Goal: Find specific page/section: Find specific page/section

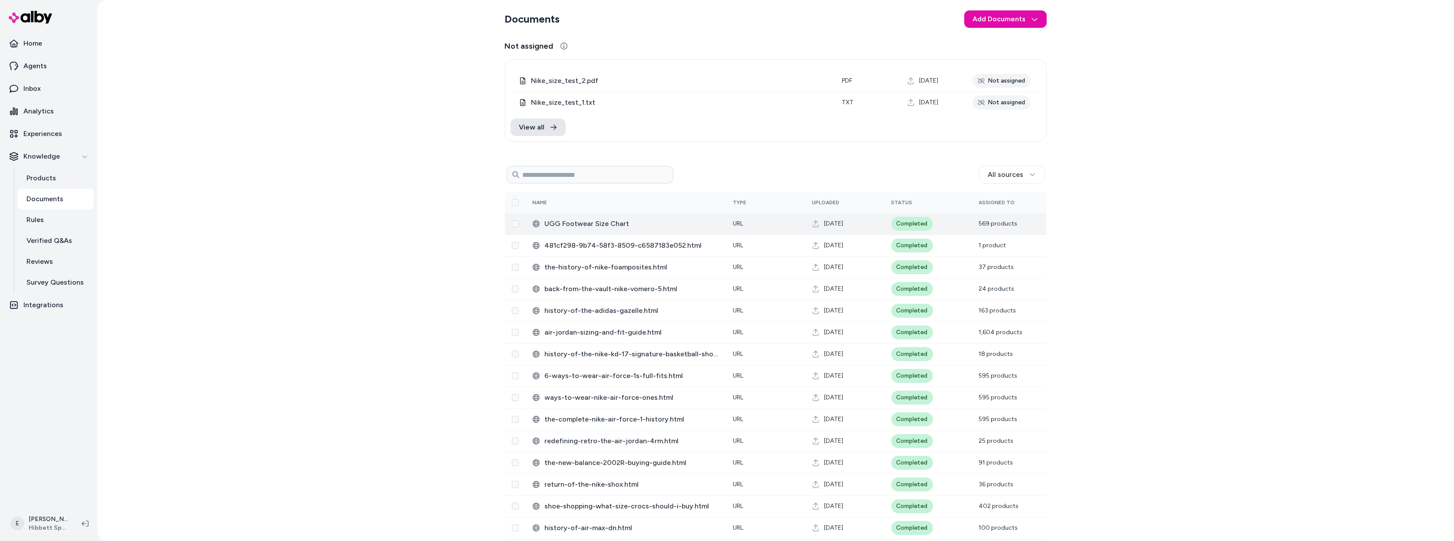
click at [660, 224] on span "UGG Footwear Size Chart" at bounding box center [632, 223] width 175 height 10
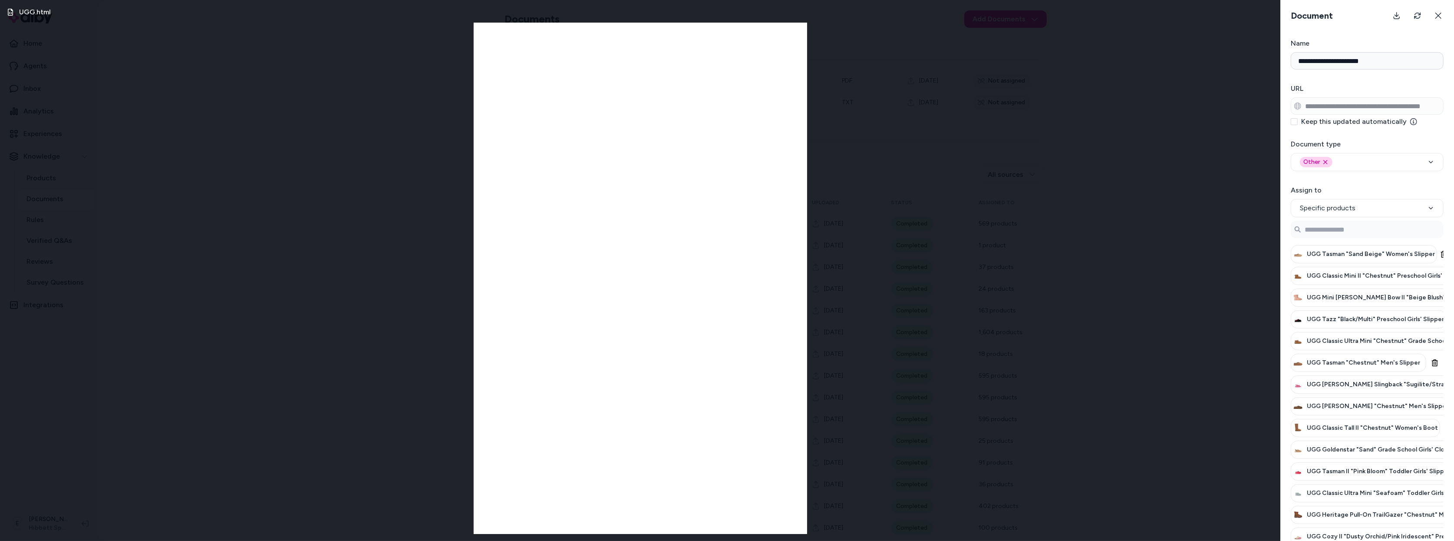
click at [925, 202] on div "UGG.html" at bounding box center [640, 270] width 1281 height 541
click at [1045, 157] on div "UGG.html" at bounding box center [640, 270] width 1281 height 541
click at [1445, 17] on button at bounding box center [1438, 15] width 17 height 17
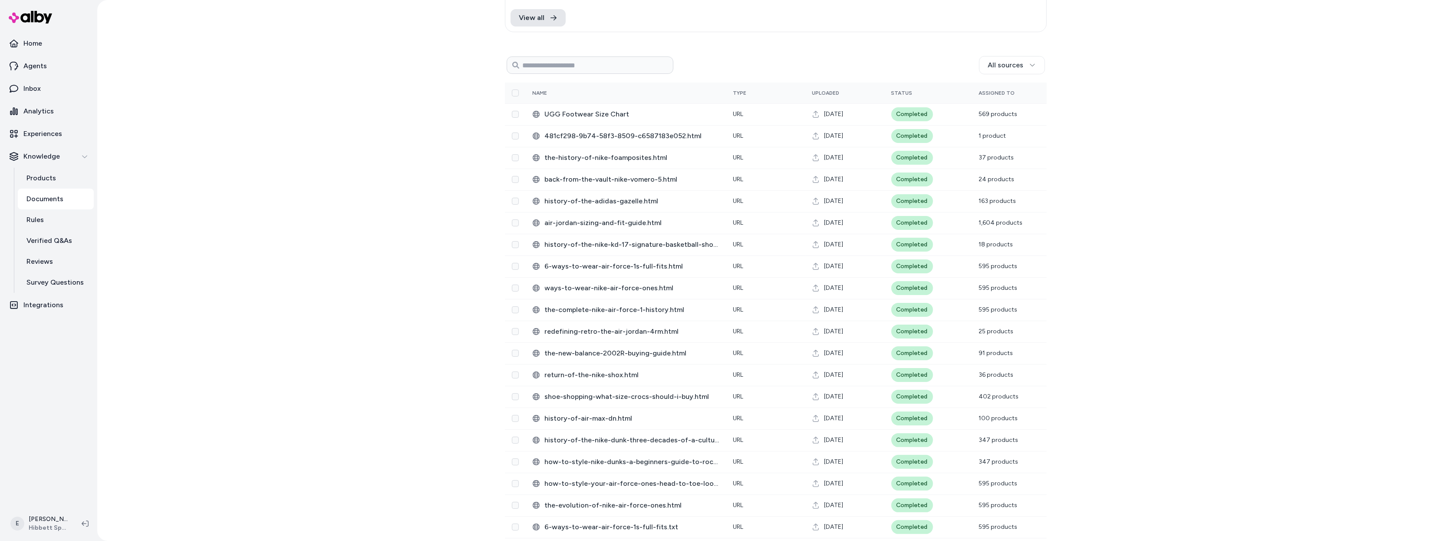
scroll to position [111, 0]
click at [650, 416] on span "history-of-air-max-dn.html" at bounding box center [632, 416] width 175 height 10
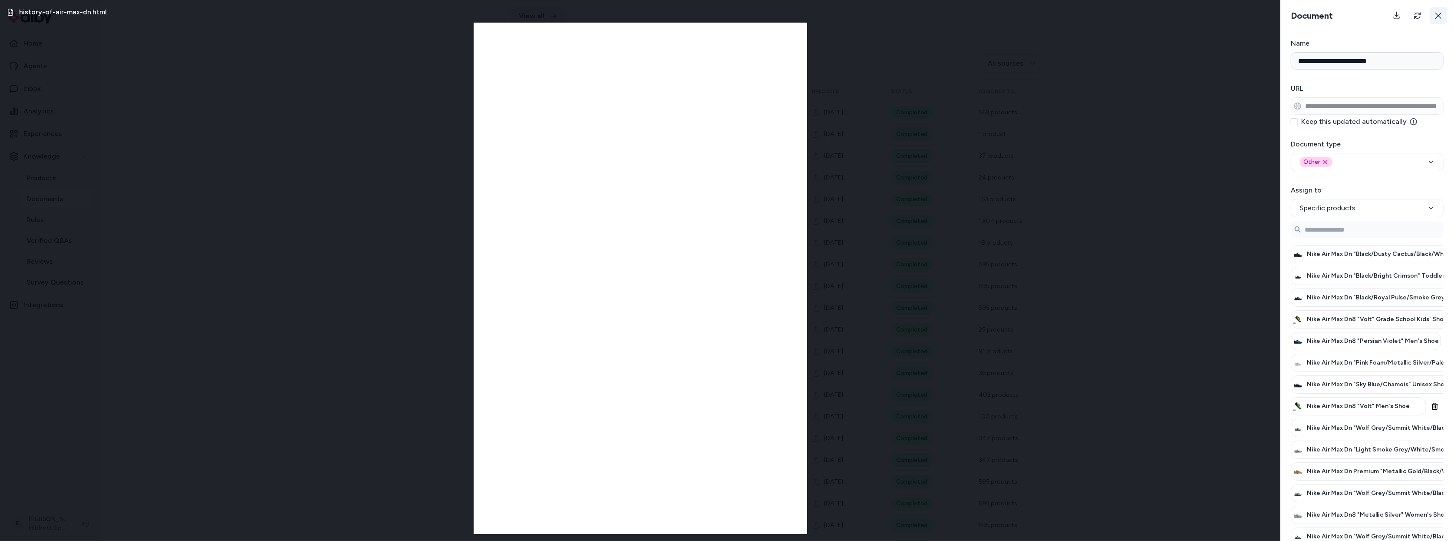
click at [1440, 12] on icon at bounding box center [1438, 15] width 7 height 7
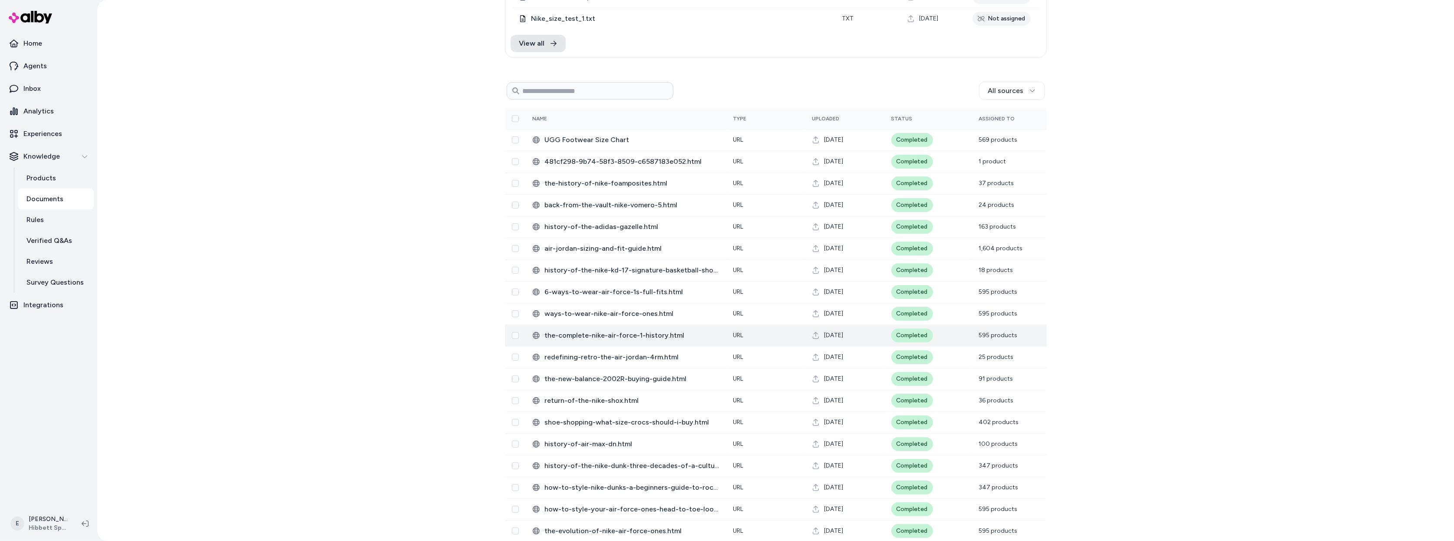
scroll to position [83, 0]
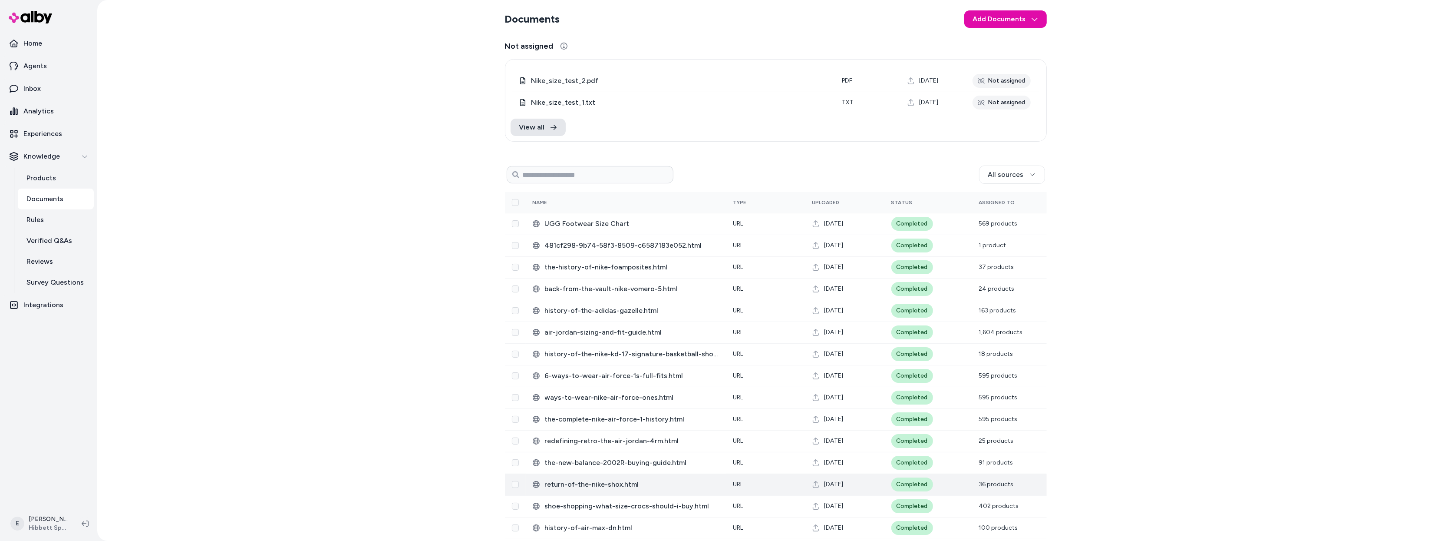
click at [643, 485] on span "return-of-the-nike-shox.html" at bounding box center [632, 484] width 175 height 10
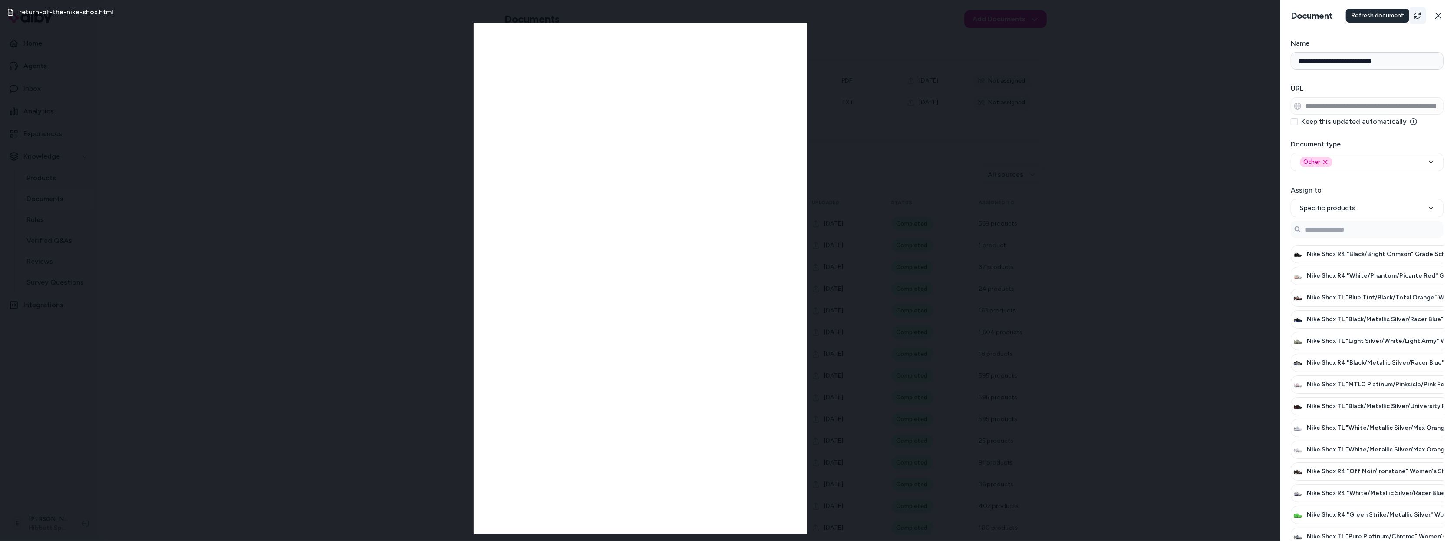
click at [1412, 14] on button "Refresh" at bounding box center [1417, 15] width 17 height 17
click at [1225, 96] on div "return-of-the-nike-shox.html" at bounding box center [640, 270] width 1281 height 541
click at [1443, 14] on button at bounding box center [1438, 15] width 17 height 17
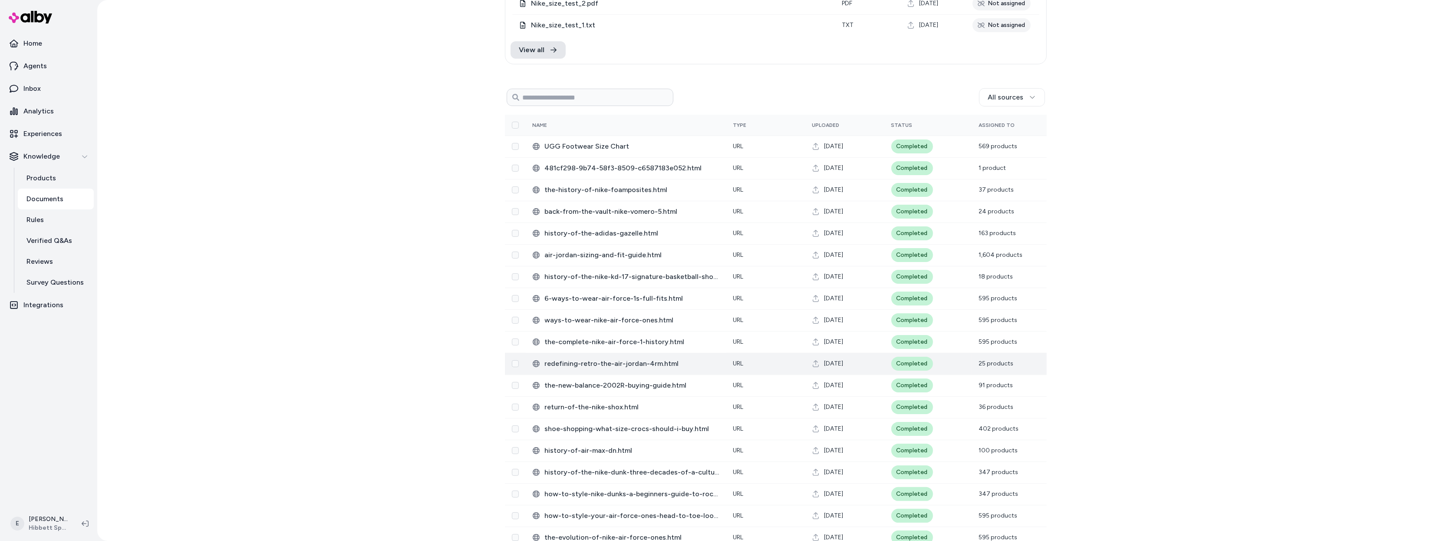
scroll to position [113, 0]
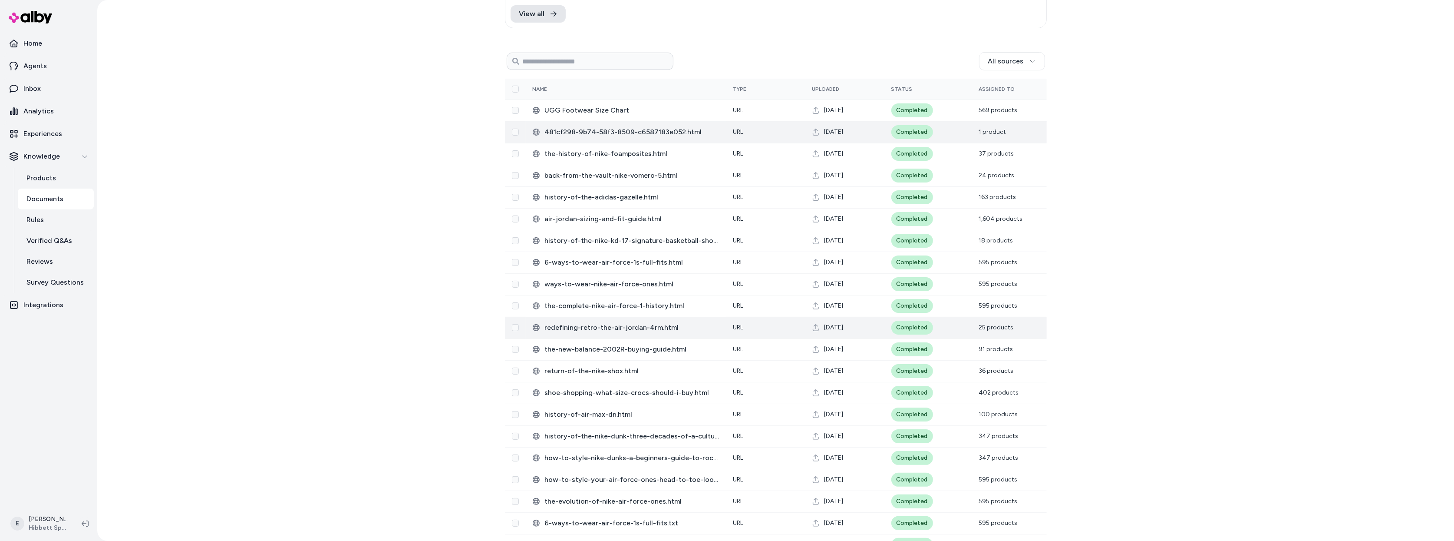
click at [643, 128] on span "481cf298-9b74-58f3-8509-c6587183e052.html" at bounding box center [632, 132] width 175 height 10
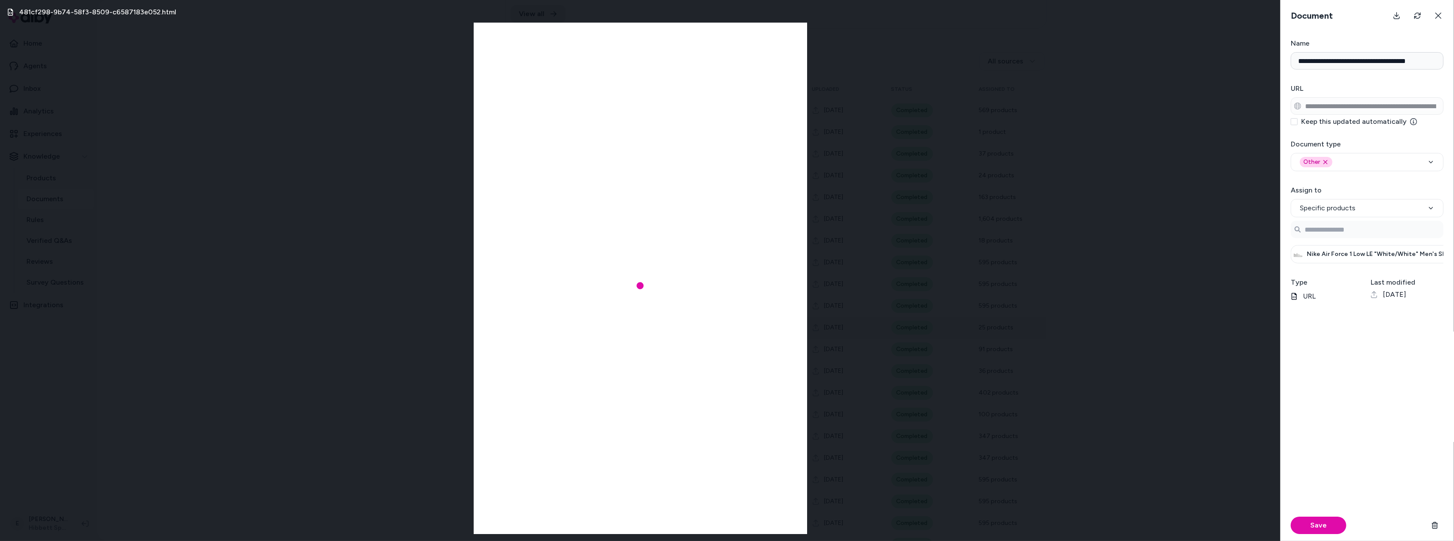
click at [291, 97] on div "481cf298-9b74-58f3-8509-c6587183e052.html" at bounding box center [640, 270] width 1281 height 541
click at [1208, 119] on div "481cf298-9b74-58f3-8509-c6587183e052.html" at bounding box center [640, 270] width 1281 height 541
click at [1415, 16] on icon "Refresh" at bounding box center [1417, 15] width 7 height 7
click at [1442, 17] on icon at bounding box center [1438, 15] width 7 height 7
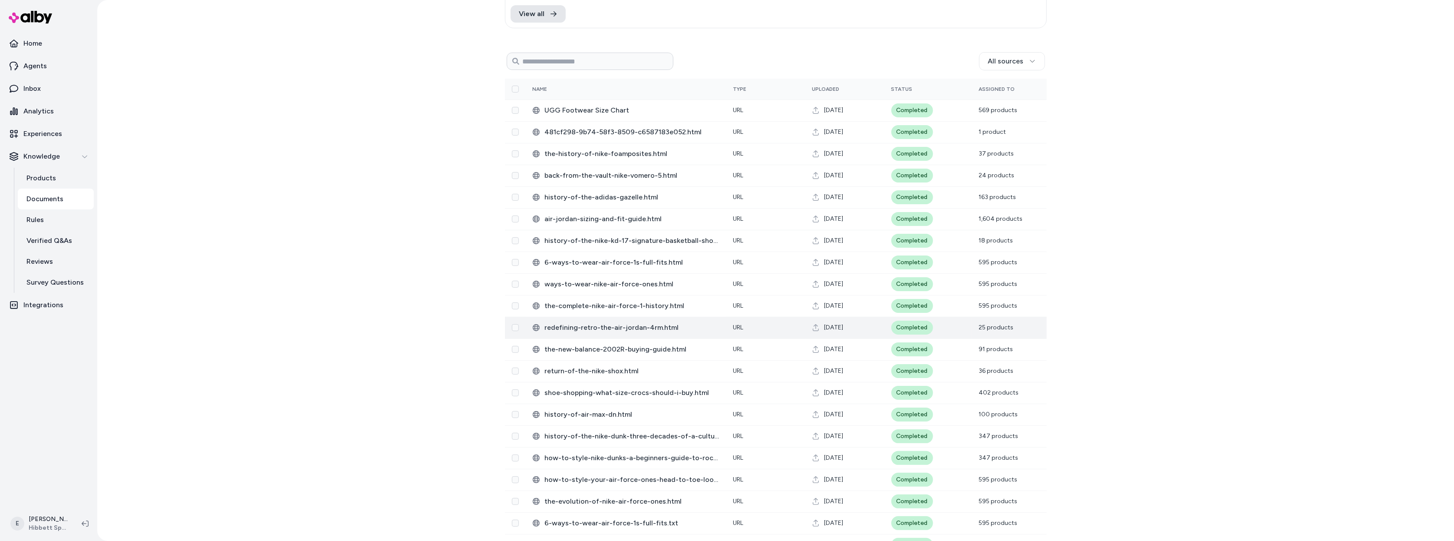
scroll to position [0, 0]
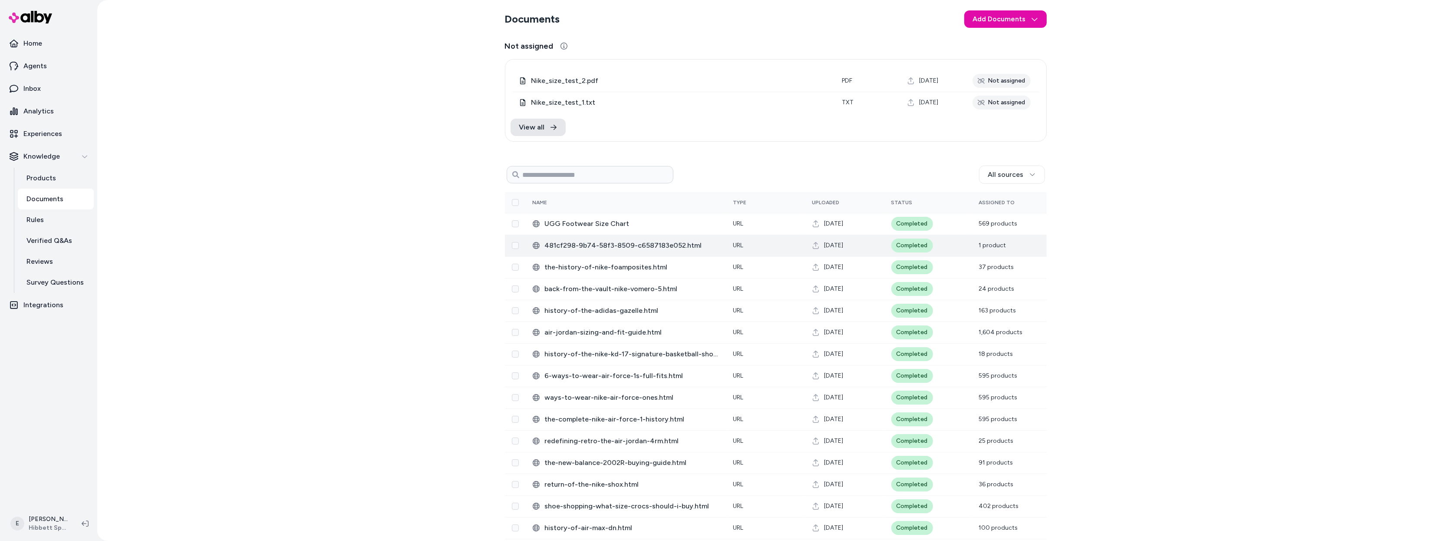
click at [656, 245] on span "481cf298-9b74-58f3-8509-c6587183e052.html" at bounding box center [632, 245] width 175 height 10
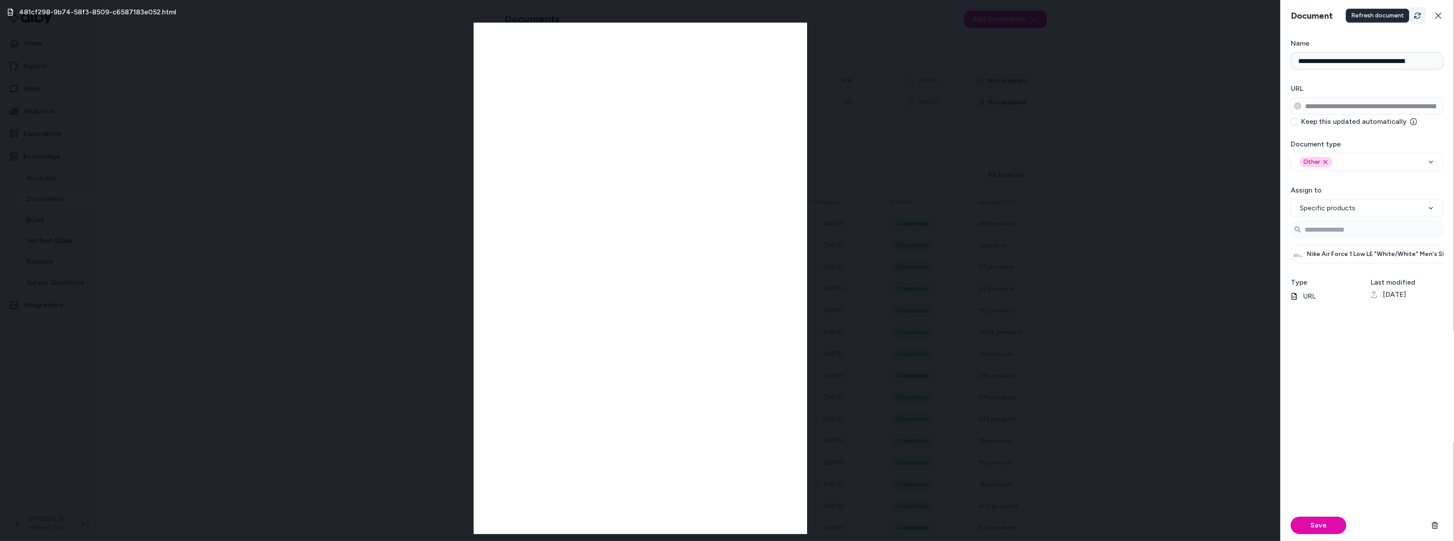
click at [1419, 17] on icon "Refresh" at bounding box center [1417, 15] width 7 height 7
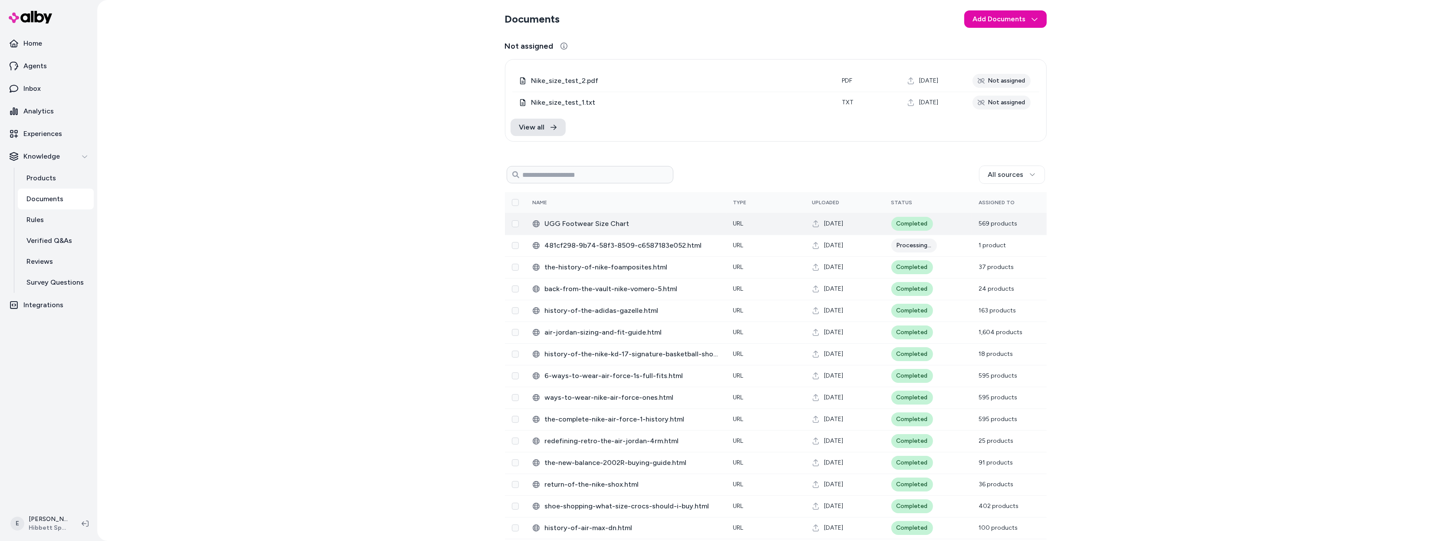
click at [657, 222] on span "UGG Footwear Size Chart" at bounding box center [632, 223] width 175 height 10
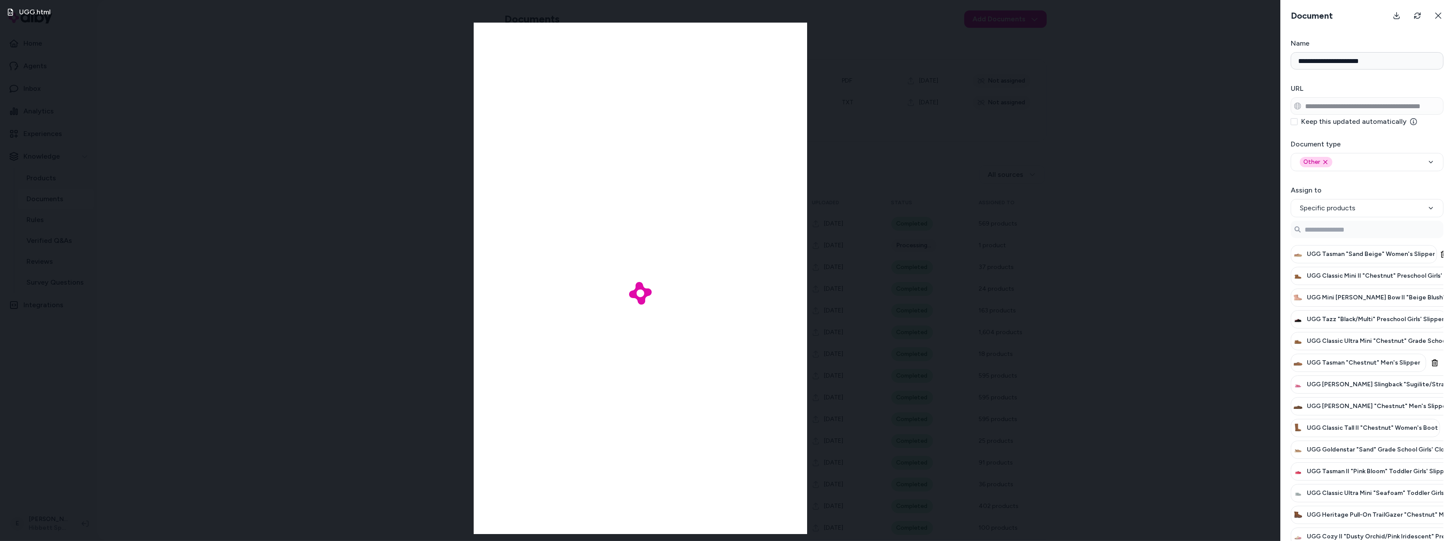
scroll to position [0, 19]
click at [1245, 148] on div "UGG.html" at bounding box center [640, 270] width 1281 height 541
click at [1440, 13] on icon at bounding box center [1438, 15] width 7 height 7
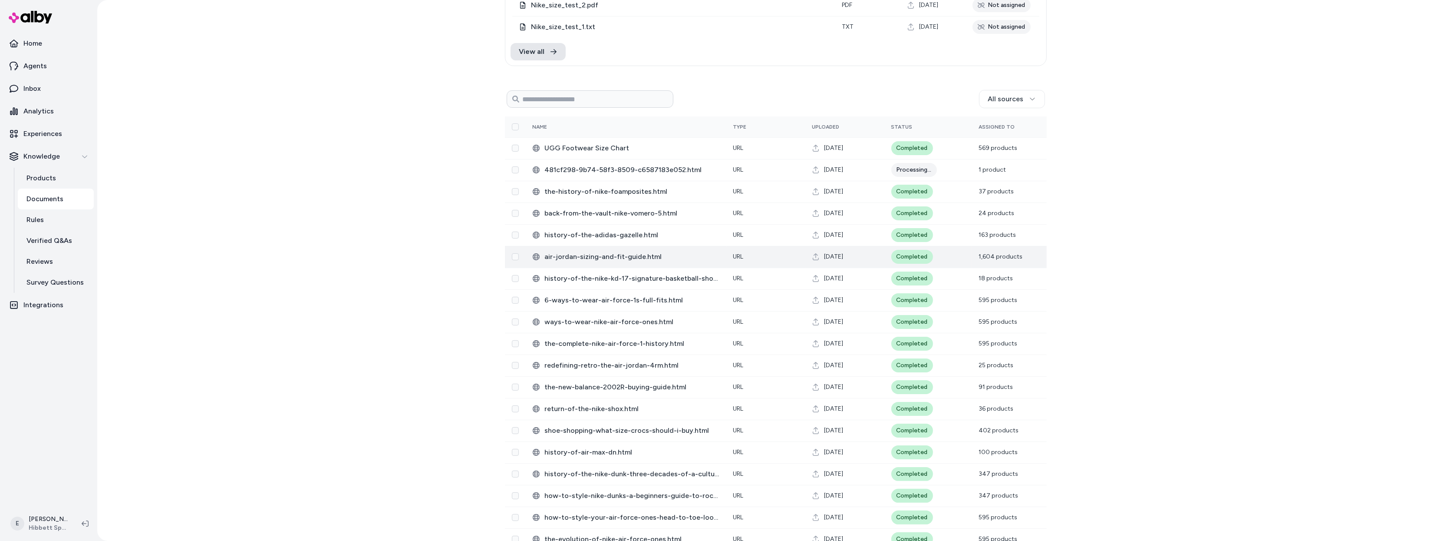
scroll to position [77, 0]
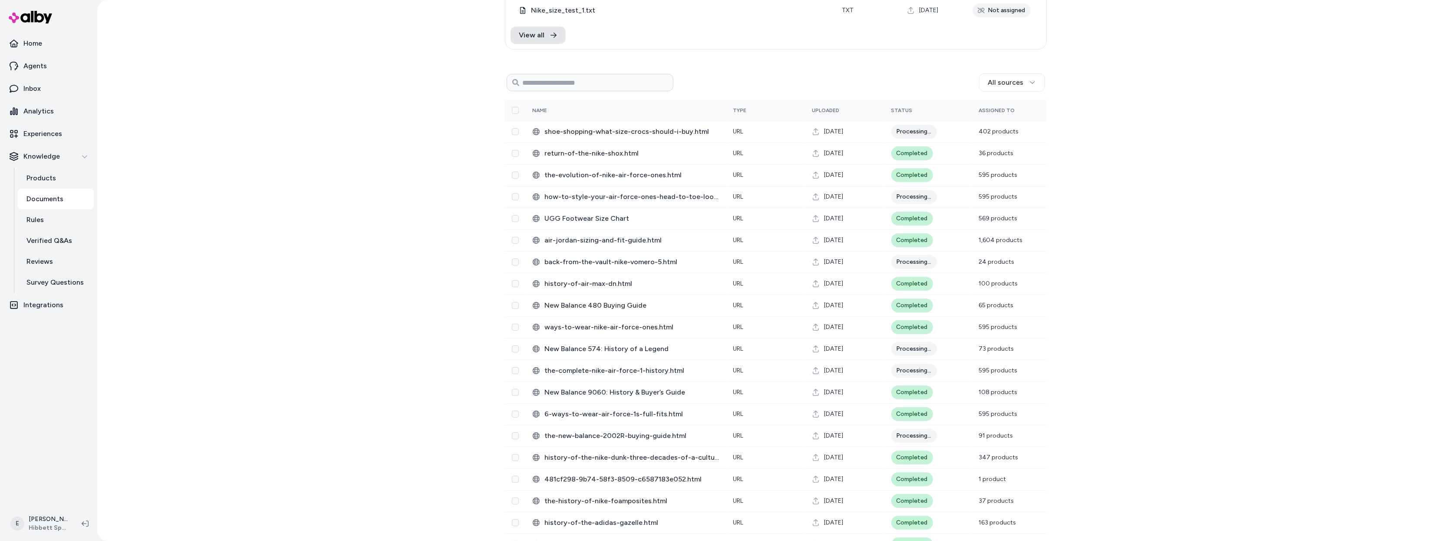
scroll to position [92, 0]
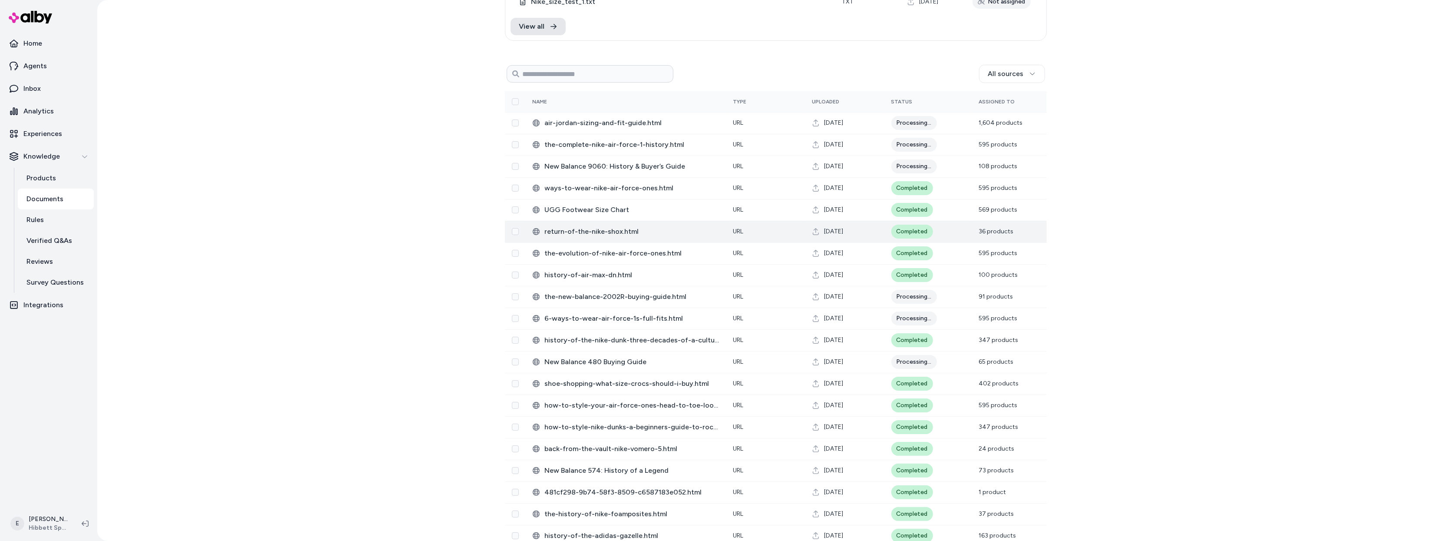
scroll to position [101, 0]
click at [683, 173] on td "New Balance 9060: History & Buyer’s Guide" at bounding box center [626, 166] width 201 height 22
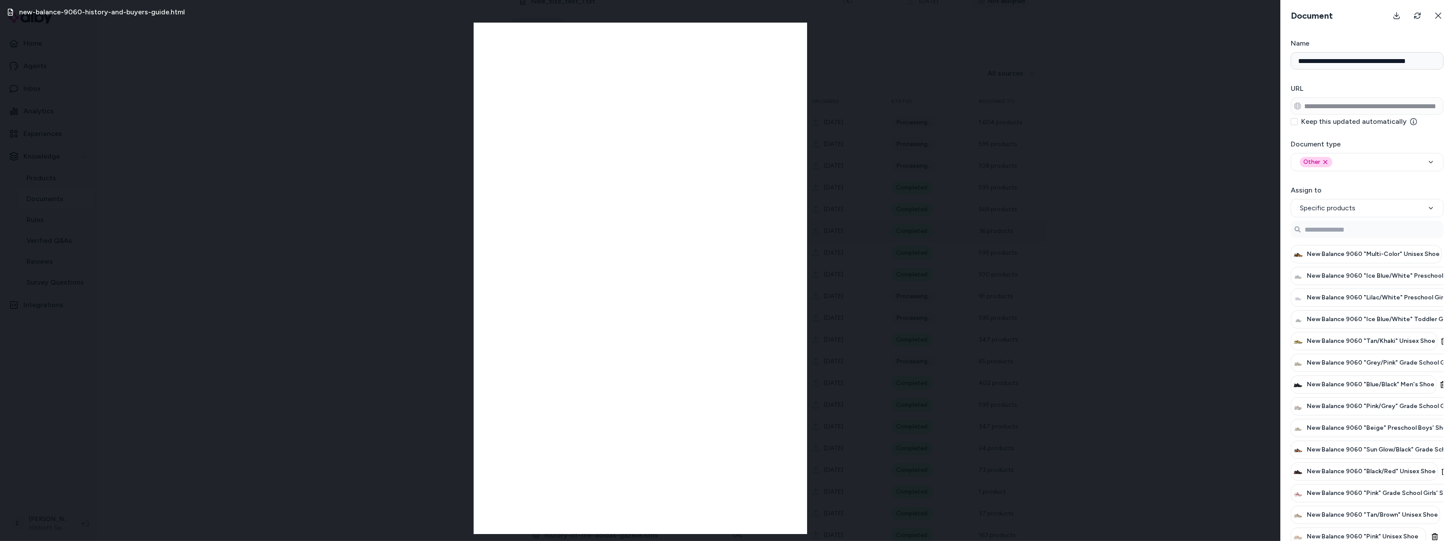
scroll to position [0, 138]
click at [1441, 16] on icon at bounding box center [1438, 15] width 7 height 7
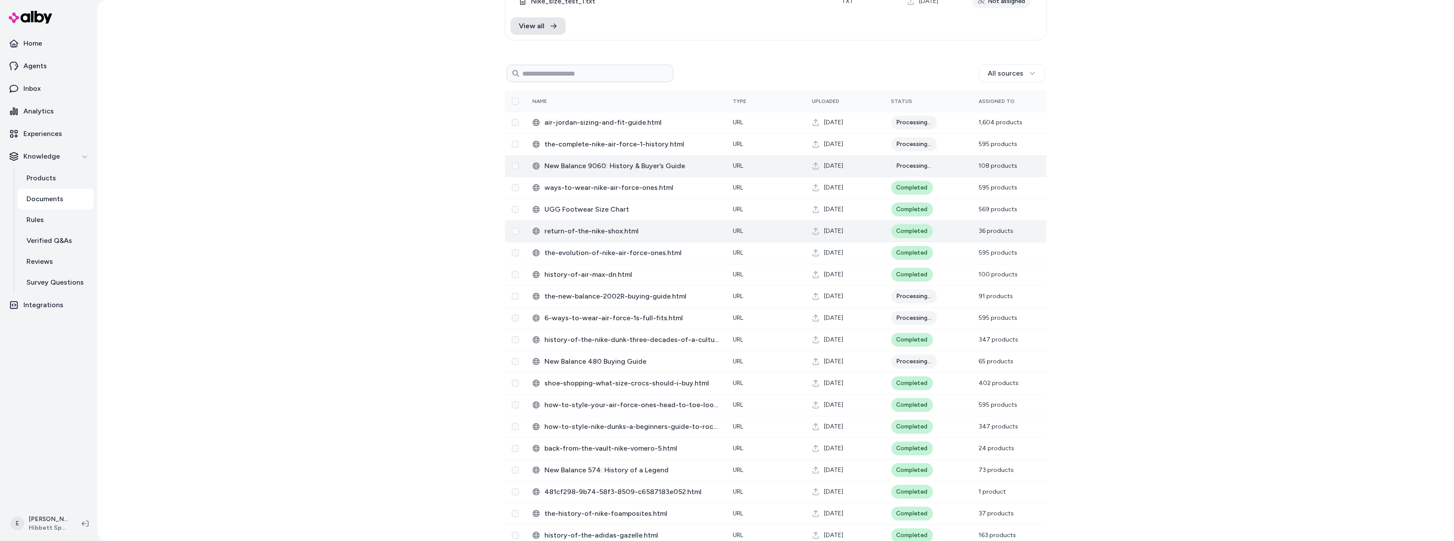
click at [705, 165] on span "New Balance 9060: History & Buyer’s Guide" at bounding box center [632, 166] width 175 height 10
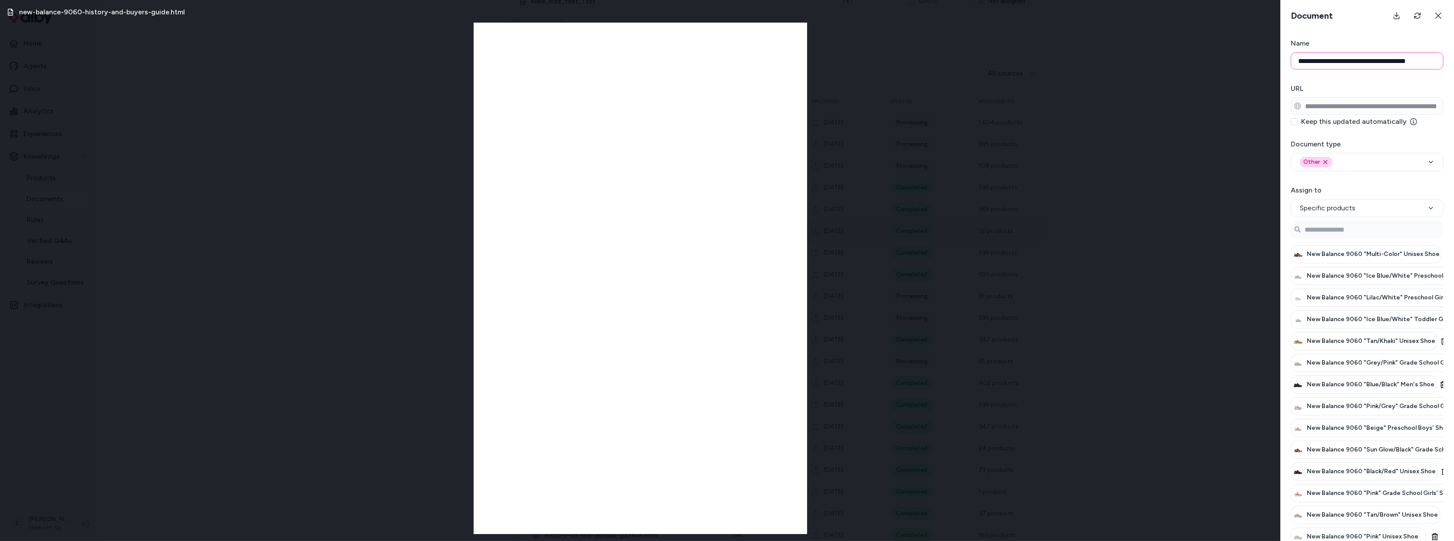
click at [1351, 63] on input "**********" at bounding box center [1367, 60] width 153 height 17
click at [1070, 102] on div "new-balance-9060-history-and-buyers-guide.html" at bounding box center [640, 270] width 1281 height 541
click at [1435, 14] on icon at bounding box center [1438, 15] width 7 height 7
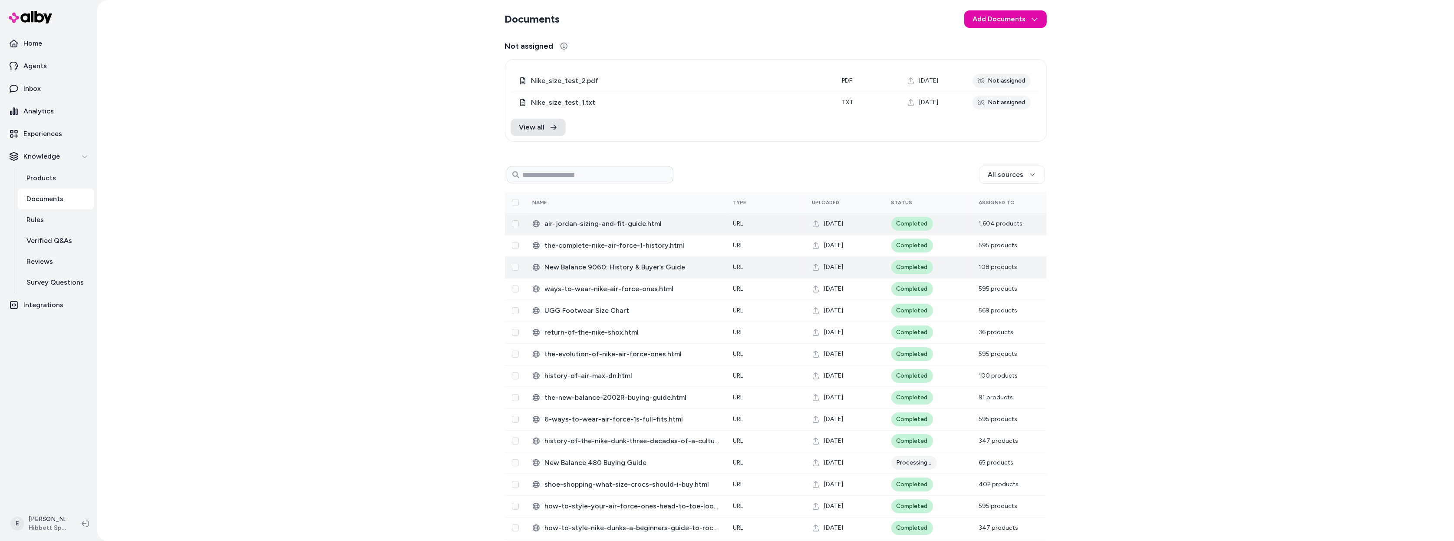
click at [613, 223] on span "air-jordan-sizing-and-fit-guide.html" at bounding box center [632, 223] width 175 height 10
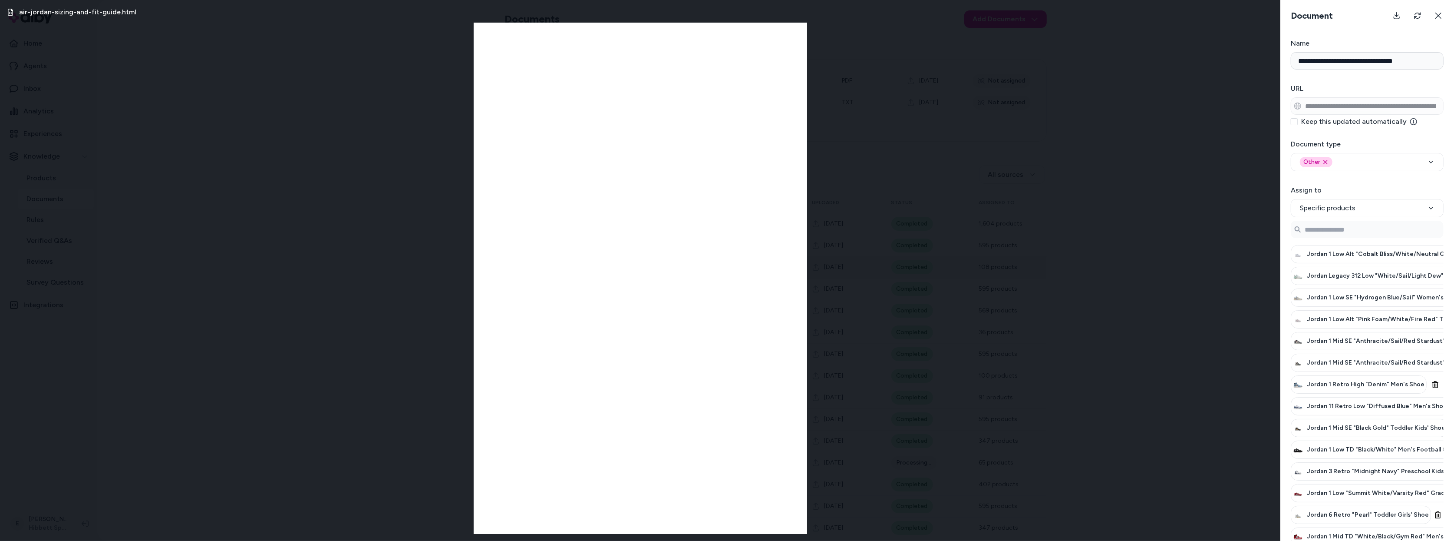
click at [1076, 144] on div "air-jordan-sizing-and-fit-guide.html" at bounding box center [640, 270] width 1281 height 541
click at [1440, 18] on icon at bounding box center [1438, 15] width 7 height 7
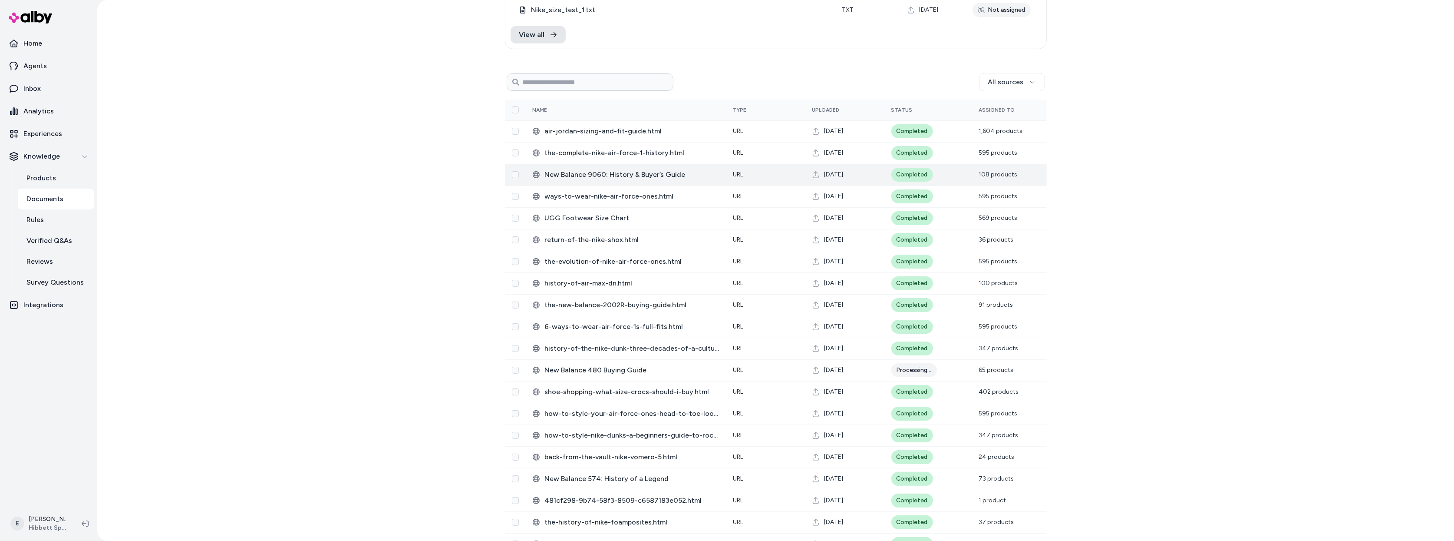
scroll to position [91, 0]
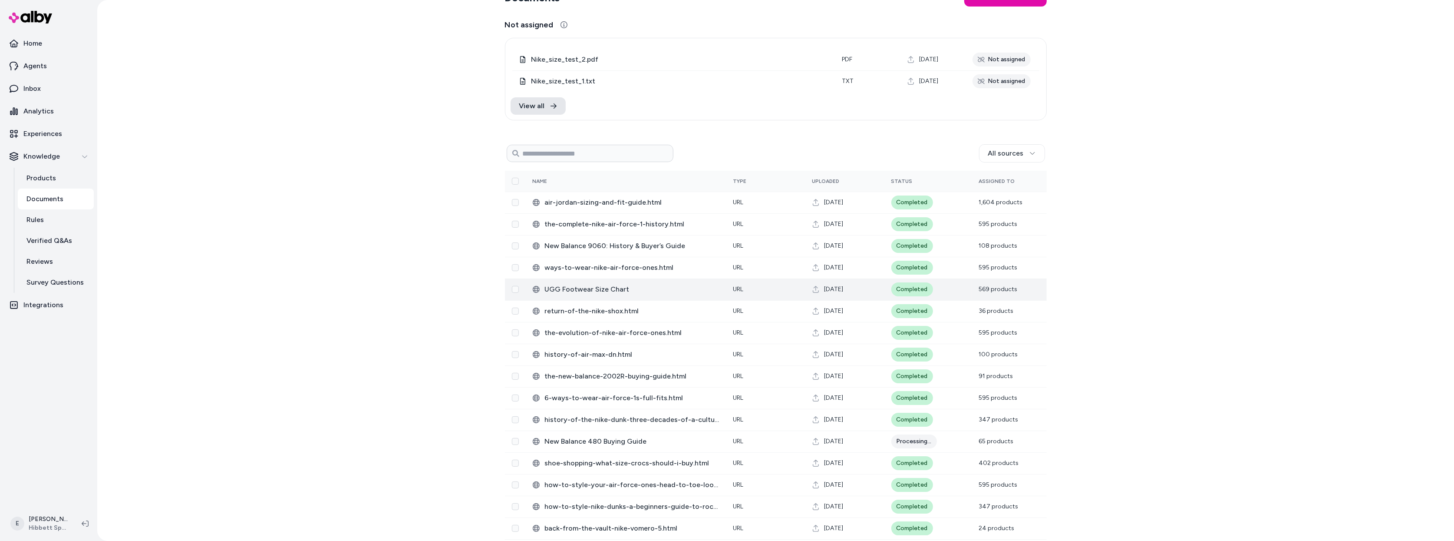
scroll to position [22, 0]
